Goal: Task Accomplishment & Management: Use online tool/utility

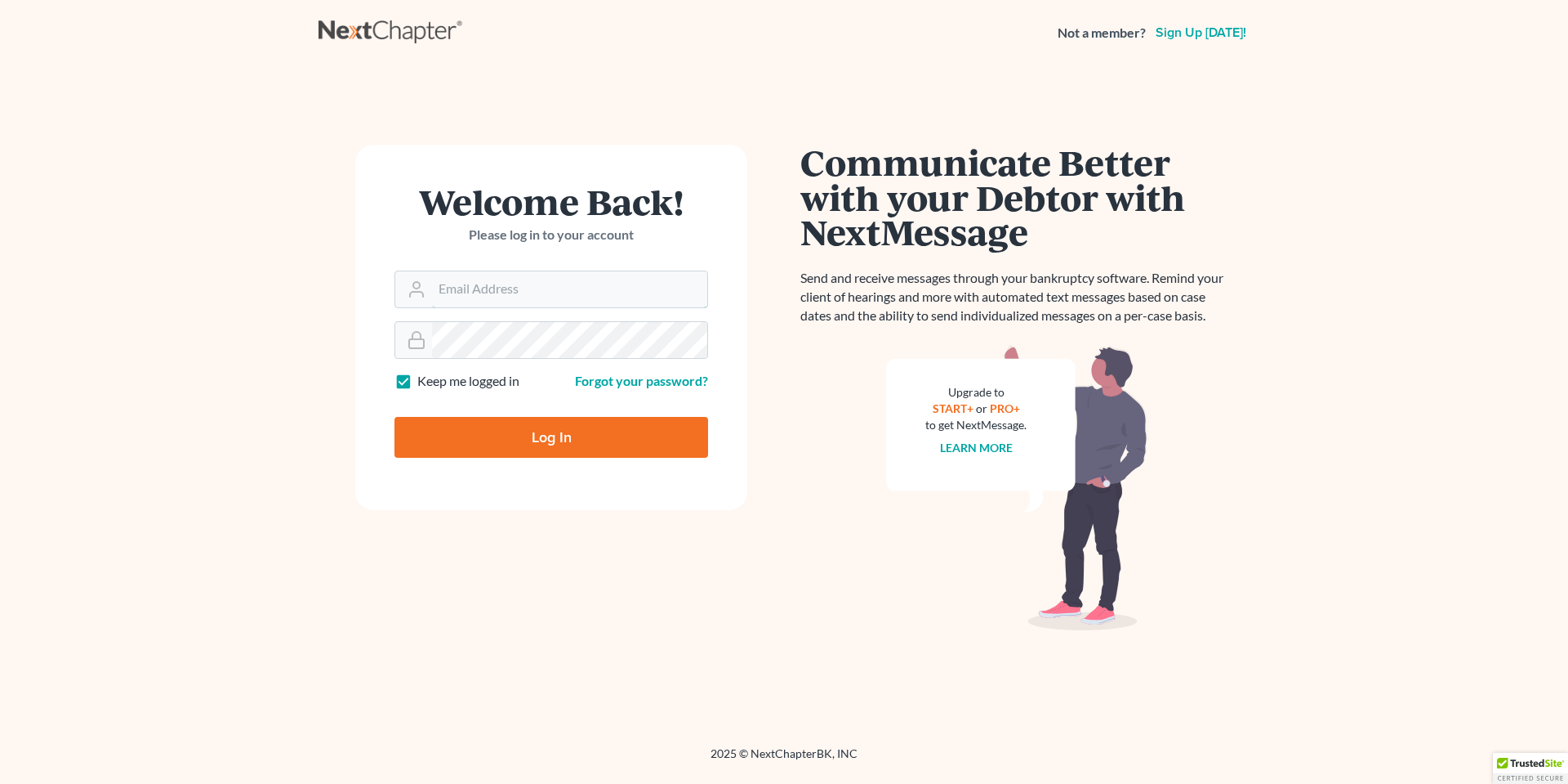
type input "[EMAIL_ADDRESS][DOMAIN_NAME]"
click at [565, 444] on input "Log In" at bounding box center [551, 438] width 314 height 41
type input "Thinking..."
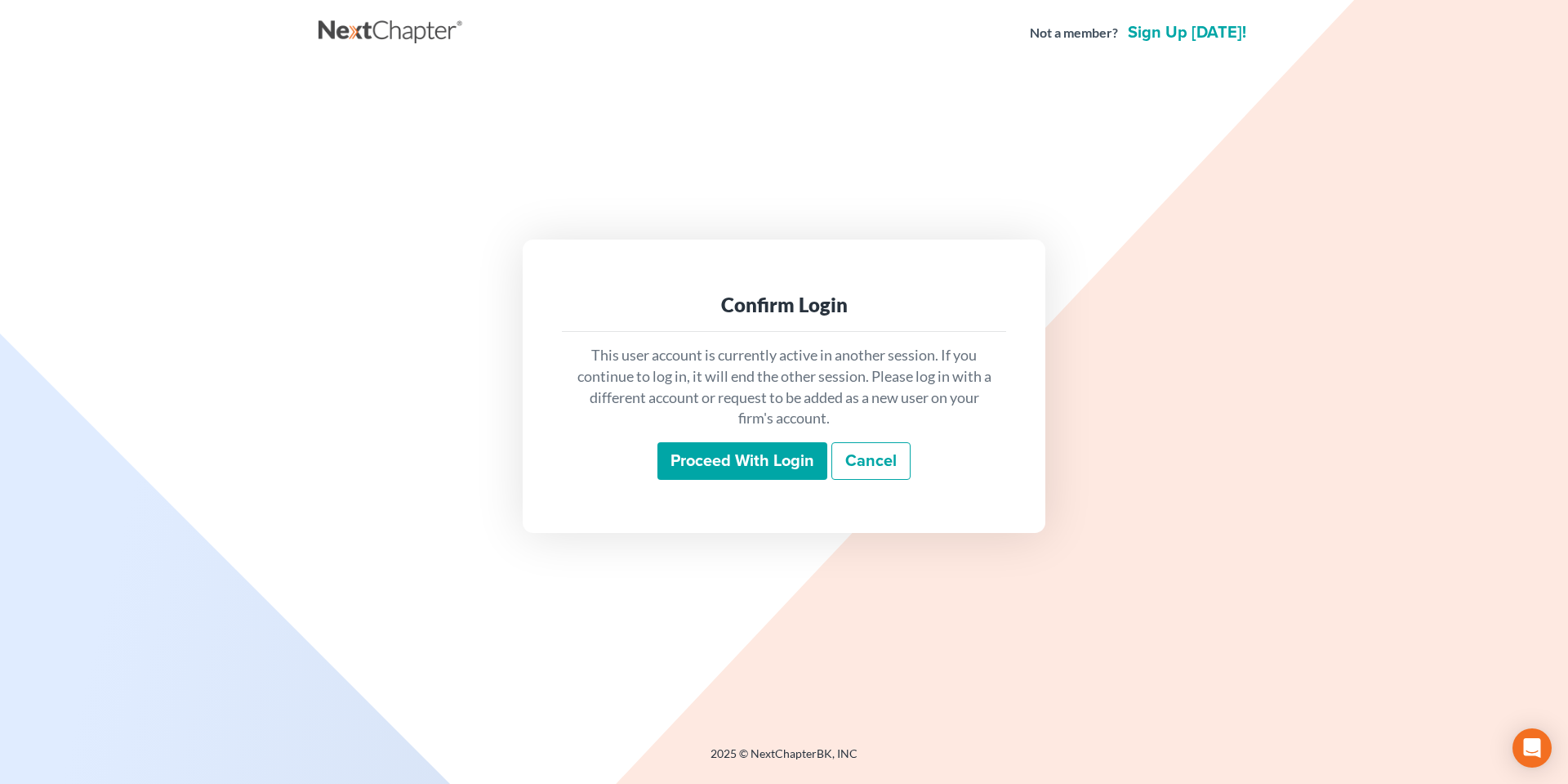
click at [704, 459] on input "Proceed with login" at bounding box center [743, 461] width 170 height 37
